Goal: Navigation & Orientation: Find specific page/section

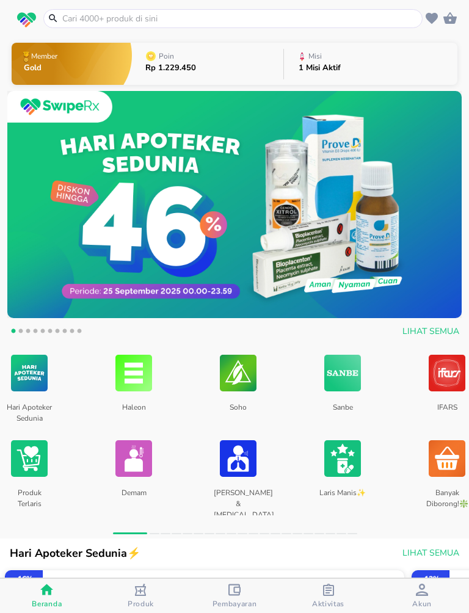
click at [326, 601] on span "Aktivitas" at bounding box center [328, 604] width 32 height 10
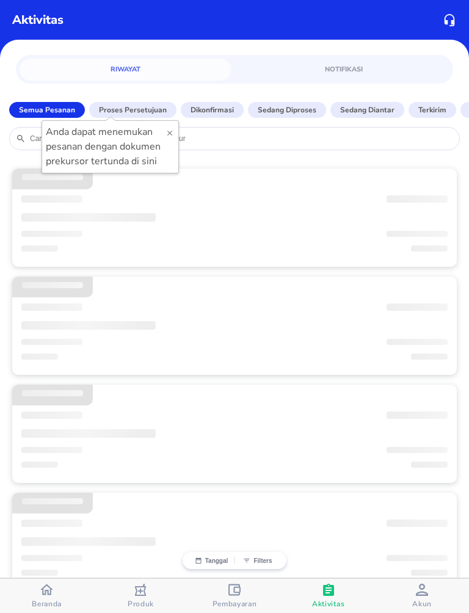
click at [424, 594] on icon "button" at bounding box center [422, 590] width 12 height 12
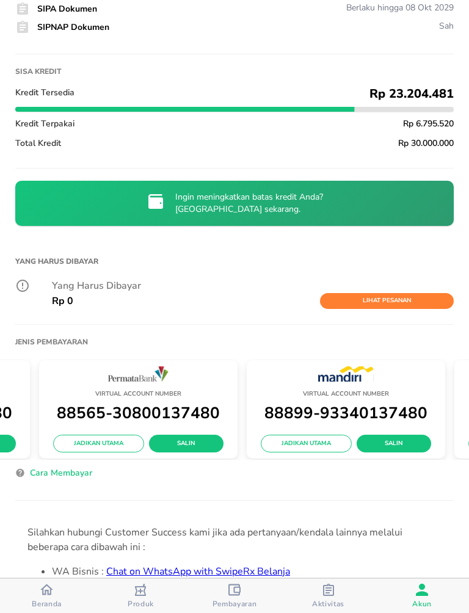
scroll to position [0, 645]
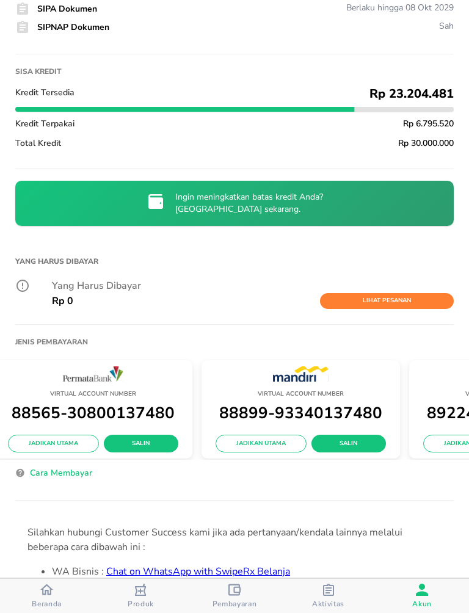
click at [45, 591] on icon "button" at bounding box center [46, 590] width 13 height 11
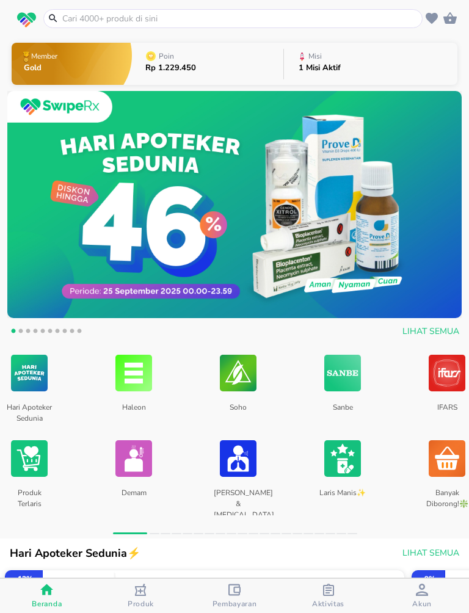
click at [411, 592] on span "Akun" at bounding box center [422, 596] width 87 height 25
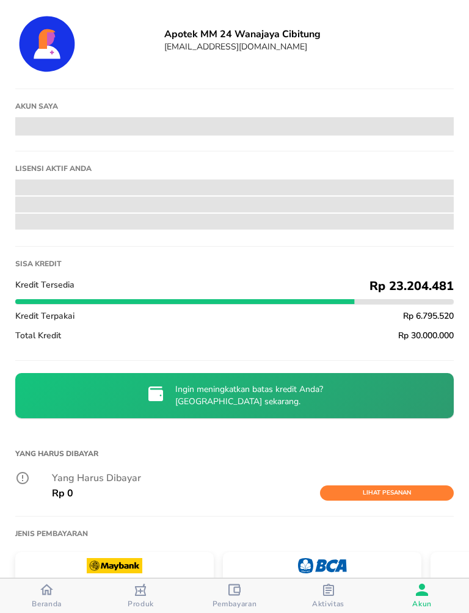
click at [61, 591] on div "Beranda" at bounding box center [47, 596] width 30 height 26
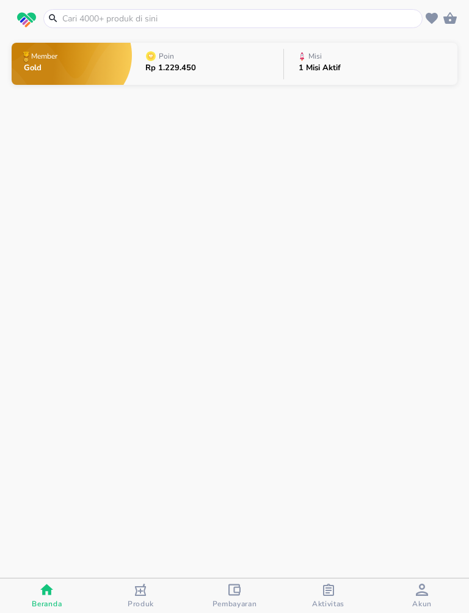
click at [413, 587] on div "Akun" at bounding box center [422, 596] width 20 height 25
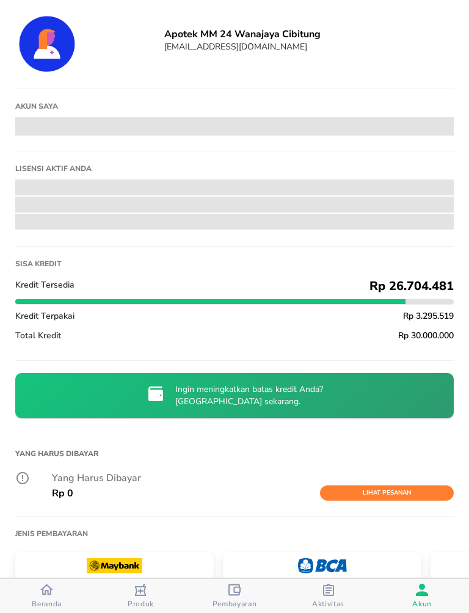
click at [325, 600] on span "Aktivitas" at bounding box center [328, 604] width 32 height 10
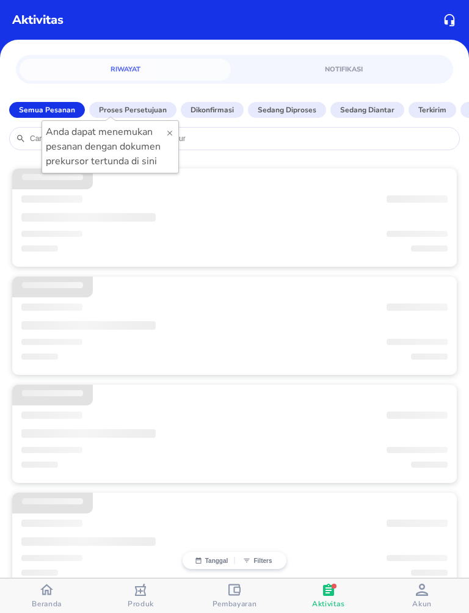
click at [415, 594] on div "Akun" at bounding box center [422, 596] width 20 height 25
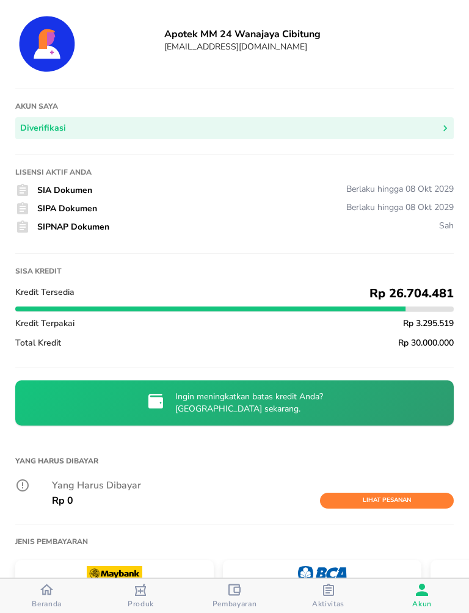
click at [51, 588] on icon "button" at bounding box center [46, 590] width 13 height 11
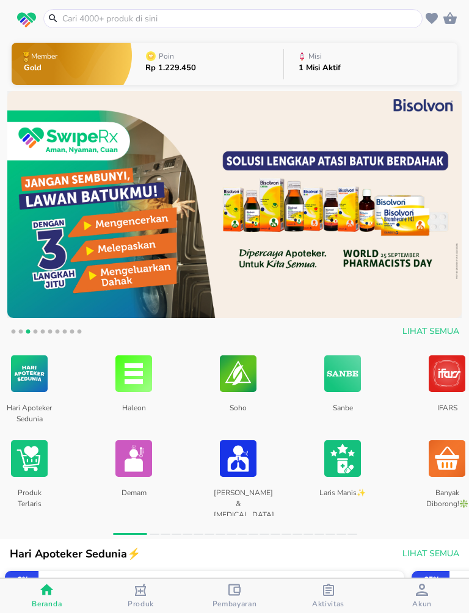
click at [422, 594] on icon "button" at bounding box center [422, 590] width 12 height 12
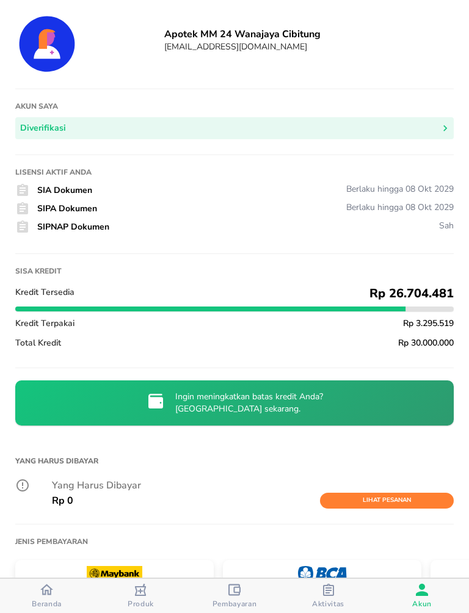
click at [45, 596] on div "button" at bounding box center [46, 591] width 13 height 16
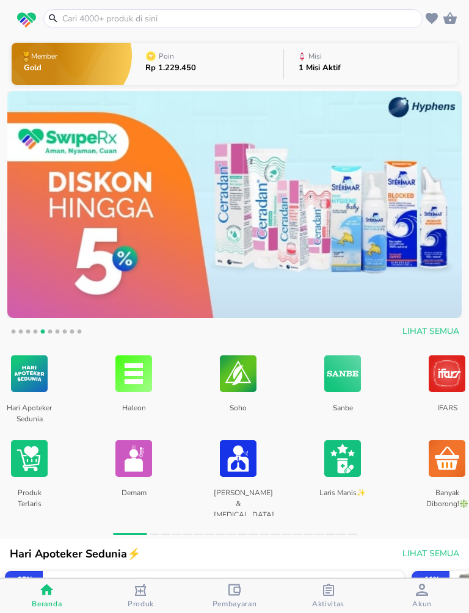
click at [420, 592] on icon "button" at bounding box center [422, 590] width 12 height 12
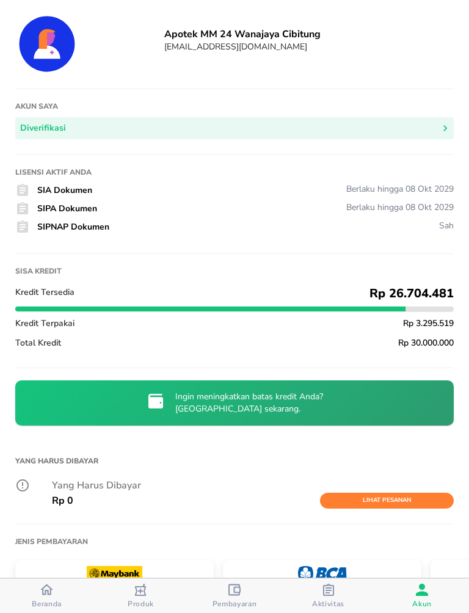
click at [54, 589] on div "Beranda" at bounding box center [47, 596] width 30 height 26
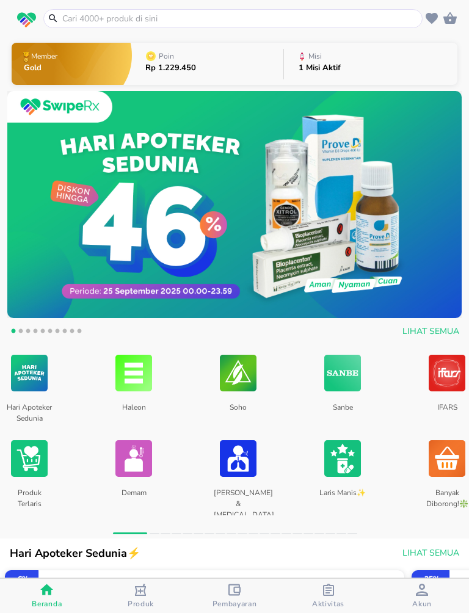
click at [420, 594] on icon "button" at bounding box center [422, 590] width 12 height 12
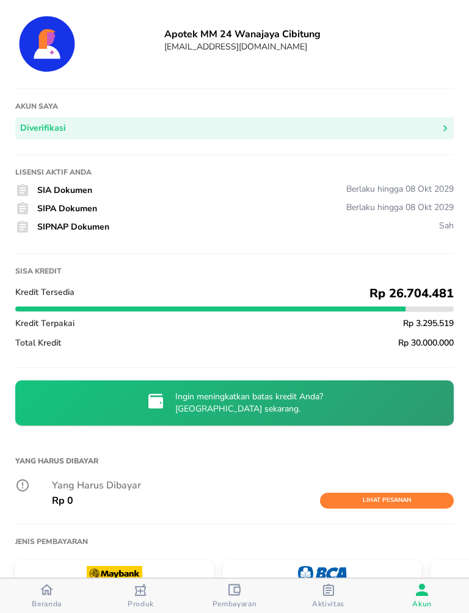
click at [327, 590] on icon "button" at bounding box center [328, 590] width 11 height 12
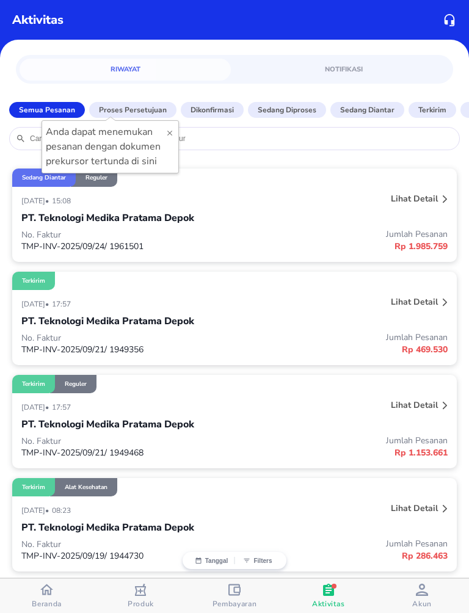
click at [411, 601] on span "Akun" at bounding box center [422, 596] width 87 height 25
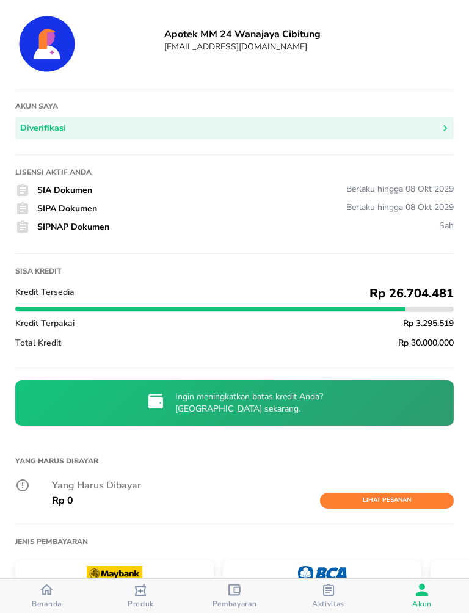
click at [51, 591] on icon "button" at bounding box center [46, 590] width 13 height 11
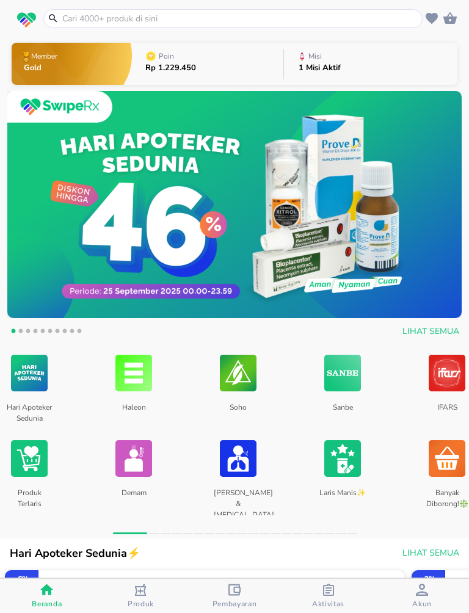
click at [421, 595] on div "button" at bounding box center [422, 591] width 12 height 15
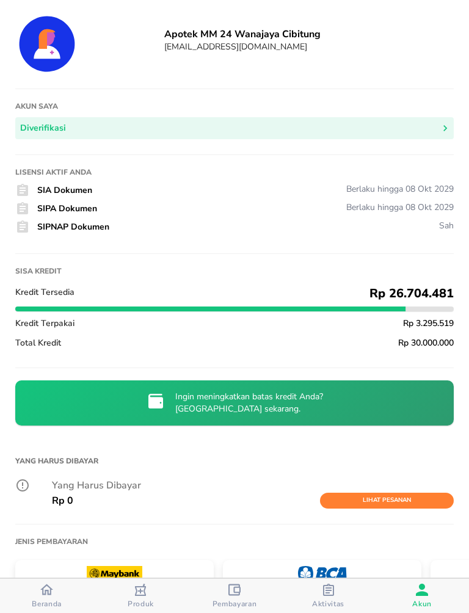
click at [48, 590] on icon "button" at bounding box center [46, 590] width 13 height 11
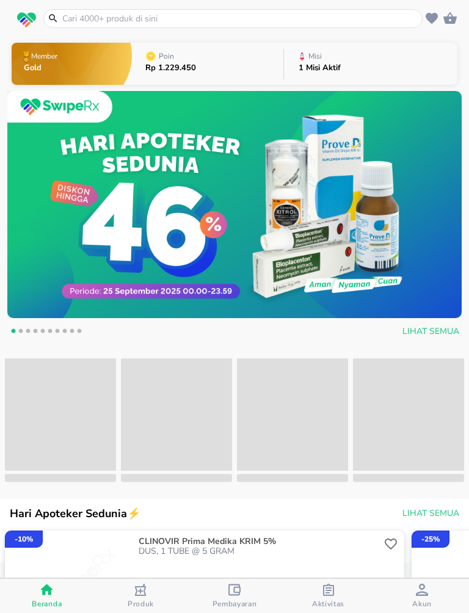
click at [416, 587] on icon "button" at bounding box center [422, 590] width 12 height 12
